Goal: Check status

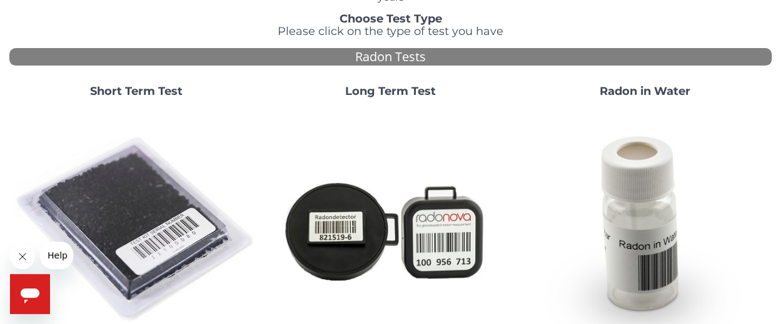
scroll to position [96, 0]
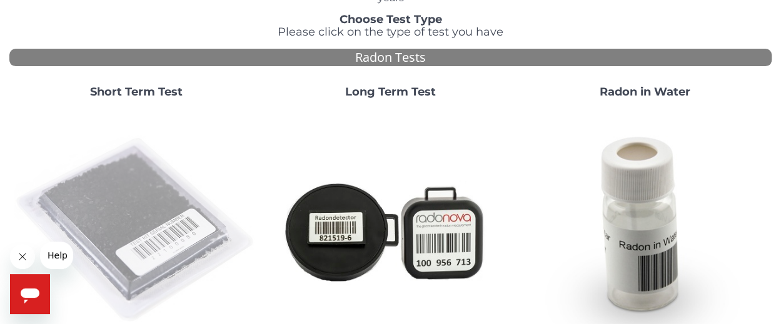
click at [111, 221] on img at bounding box center [136, 231] width 244 height 244
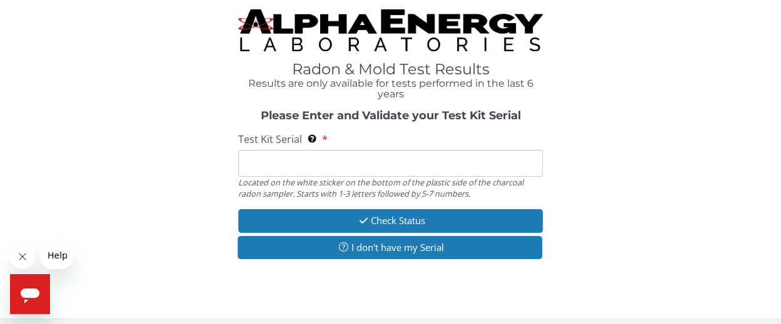
click at [356, 162] on input "Test Kit Serial Located on the white sticker on the bottom of the plastic side …" at bounding box center [390, 163] width 305 height 27
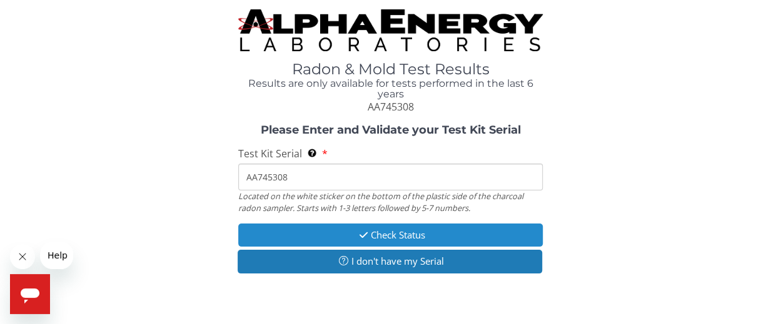
type input "AA745308"
click at [386, 234] on button "Check Status" at bounding box center [390, 235] width 305 height 23
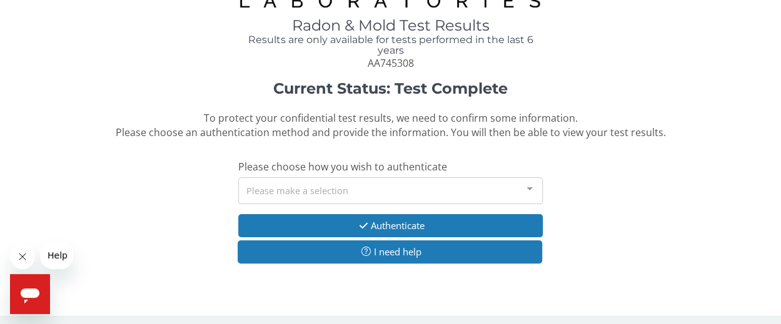
scroll to position [43, 0]
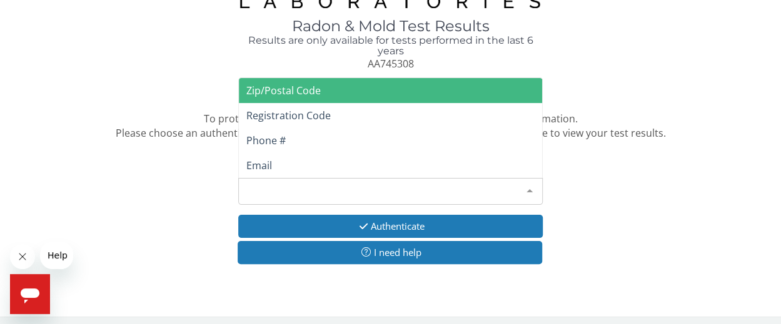
click at [310, 187] on div "Please make a selection" at bounding box center [390, 191] width 305 height 27
click at [291, 91] on span "Zip/Postal Code" at bounding box center [283, 91] width 74 height 14
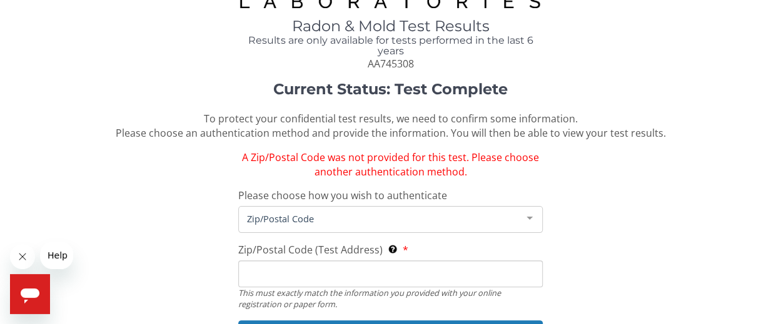
click at [387, 210] on div "Zip/Postal Code" at bounding box center [390, 219] width 305 height 27
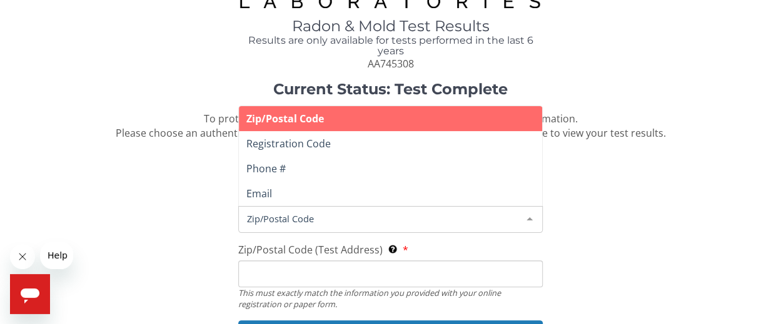
click at [387, 210] on div "Zip/Postal Code" at bounding box center [390, 219] width 305 height 27
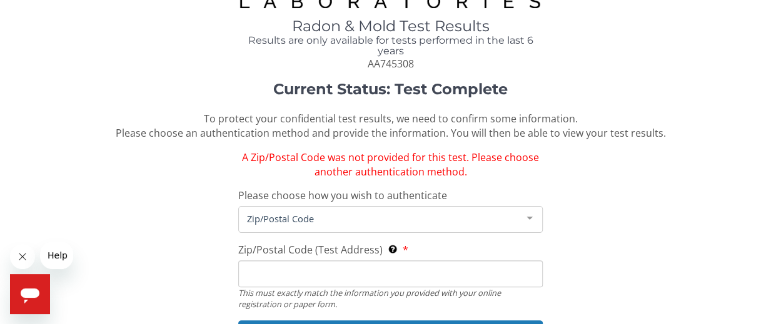
click at [597, 184] on div "Current Status: Test Complete To protect your confidential test results, we nee…" at bounding box center [390, 232] width 762 height 302
click at [401, 238] on div "Current Status: Test Complete To protect your confidential test results, we nee…" at bounding box center [390, 232] width 762 height 302
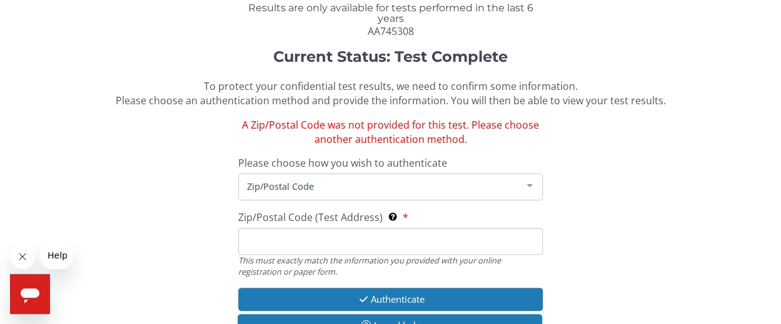
scroll to position [76, 0]
click at [384, 234] on input "Zip/Postal Code (Test Address) This must exactly match the information you prov…" at bounding box center [390, 240] width 305 height 27
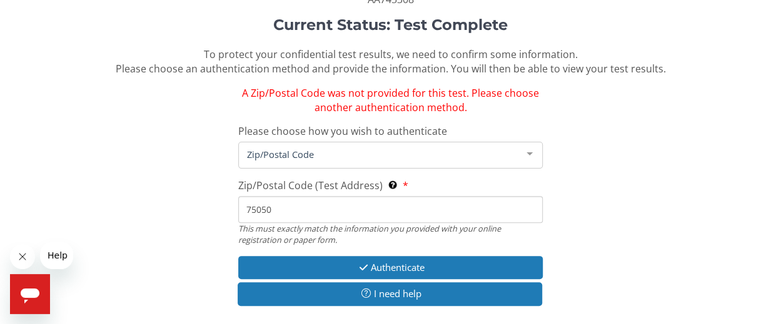
scroll to position [110, 0]
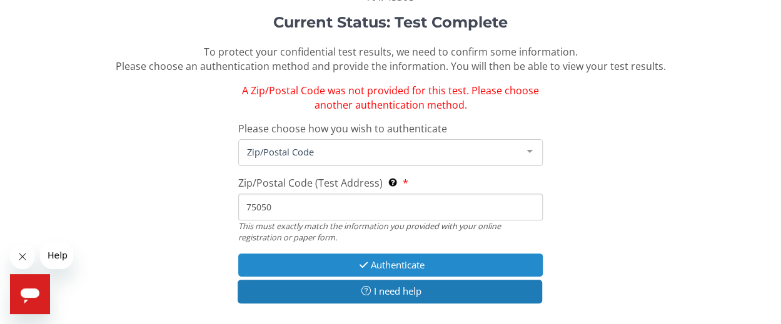
type input "75050"
click at [402, 266] on button "Authenticate" at bounding box center [390, 265] width 305 height 23
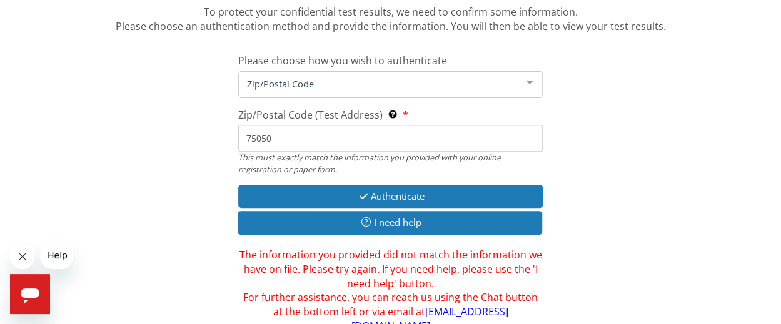
scroll to position [149, 0]
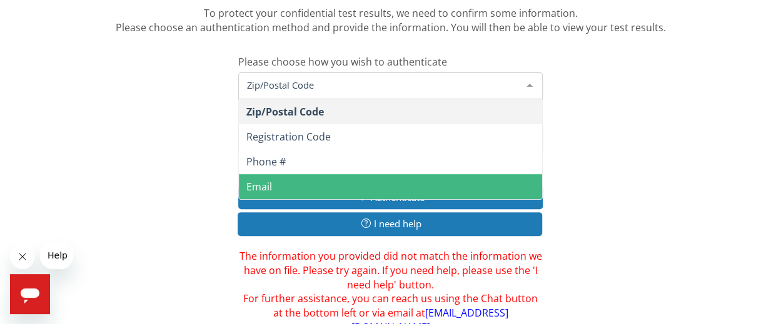
click at [344, 87] on span "Zip/Postal Code" at bounding box center [381, 85] width 274 height 14
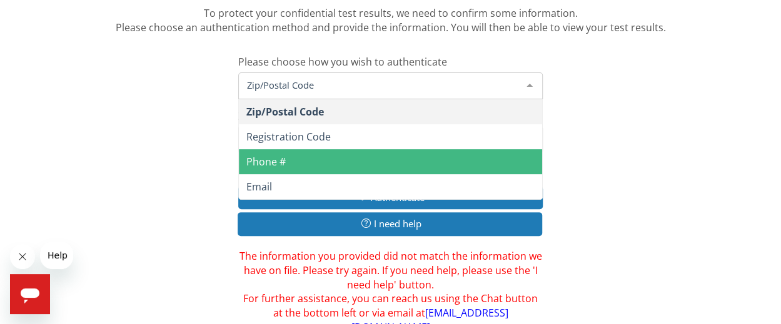
click at [270, 164] on span "Phone #" at bounding box center [265, 162] width 39 height 14
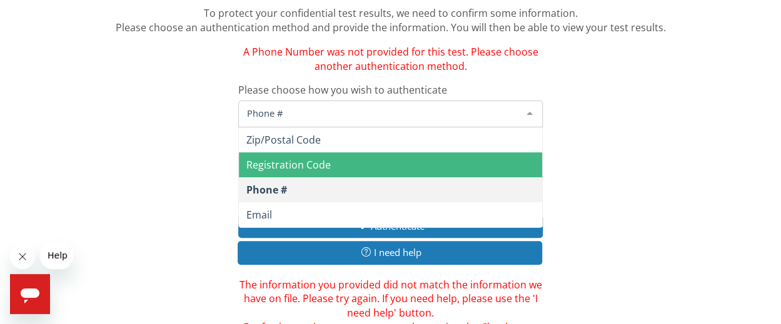
click at [289, 113] on span "Phone #" at bounding box center [381, 113] width 274 height 14
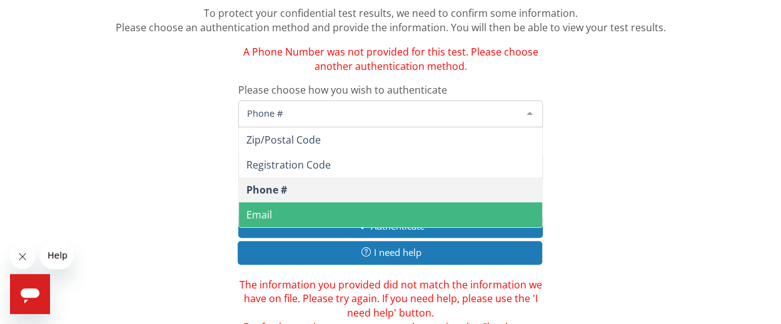
click at [277, 214] on span "Email" at bounding box center [391, 214] width 304 height 25
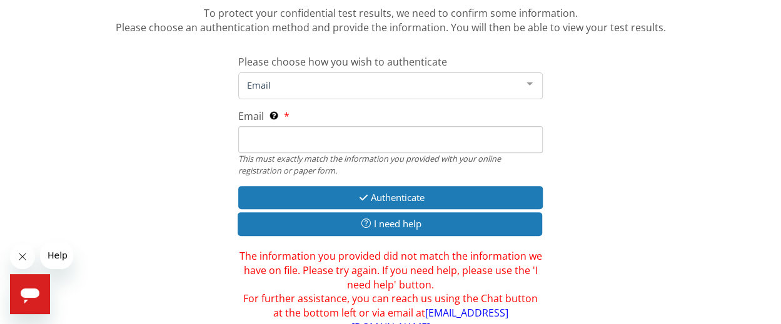
click at [284, 144] on input "Email This must exactly match the information you provided with your online reg…" at bounding box center [390, 139] width 305 height 27
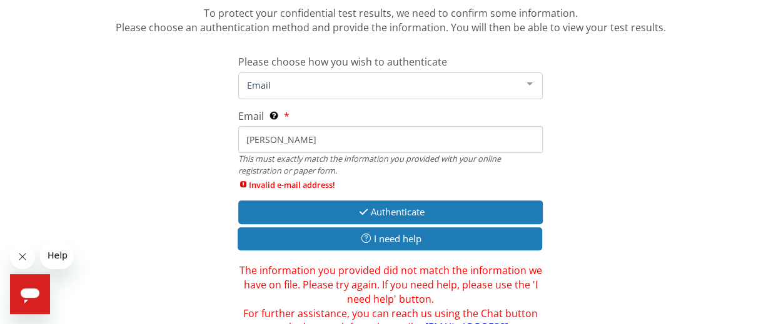
type input "[PERSON_NAME][EMAIL_ADDRESS][DOMAIN_NAME]"
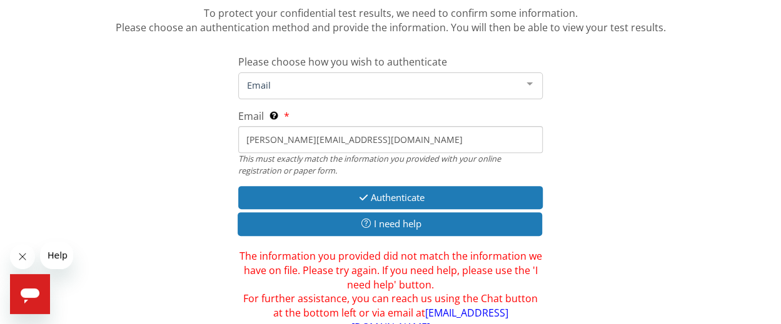
click at [673, 150] on div "Current Status: Test Complete To protect your confidential test results, we nee…" at bounding box center [390, 155] width 762 height 359
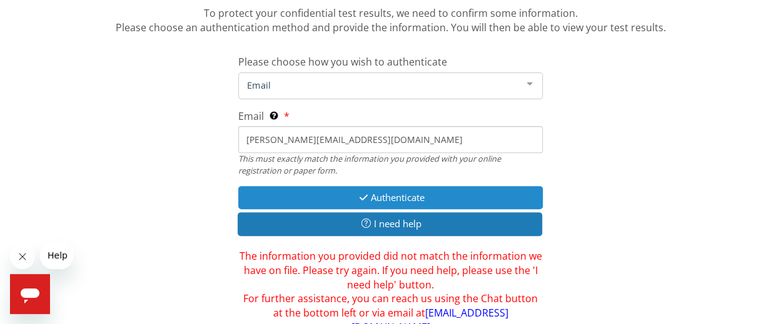
click at [397, 195] on button "Authenticate" at bounding box center [390, 197] width 305 height 23
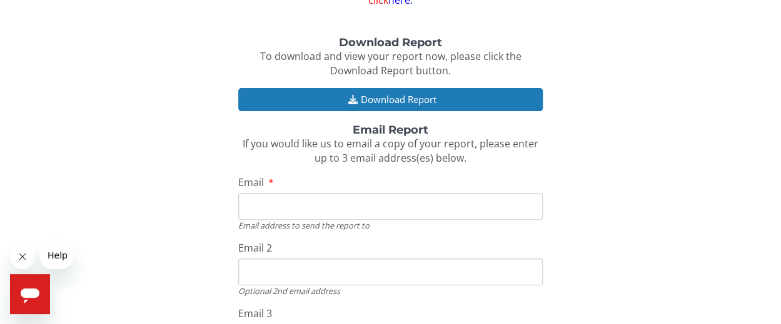
scroll to position [149, 0]
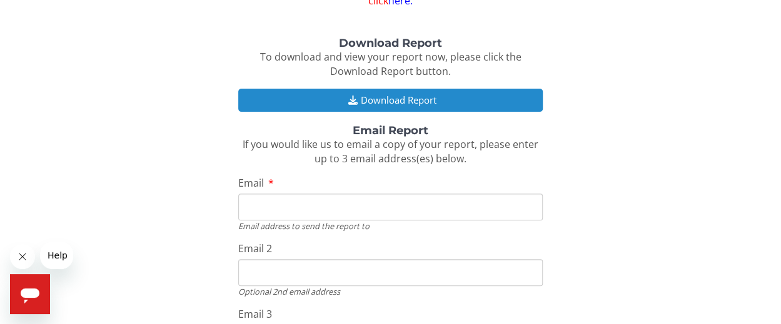
click at [389, 97] on button "Download Report" at bounding box center [390, 100] width 305 height 23
